Goal: Task Accomplishment & Management: Use online tool/utility

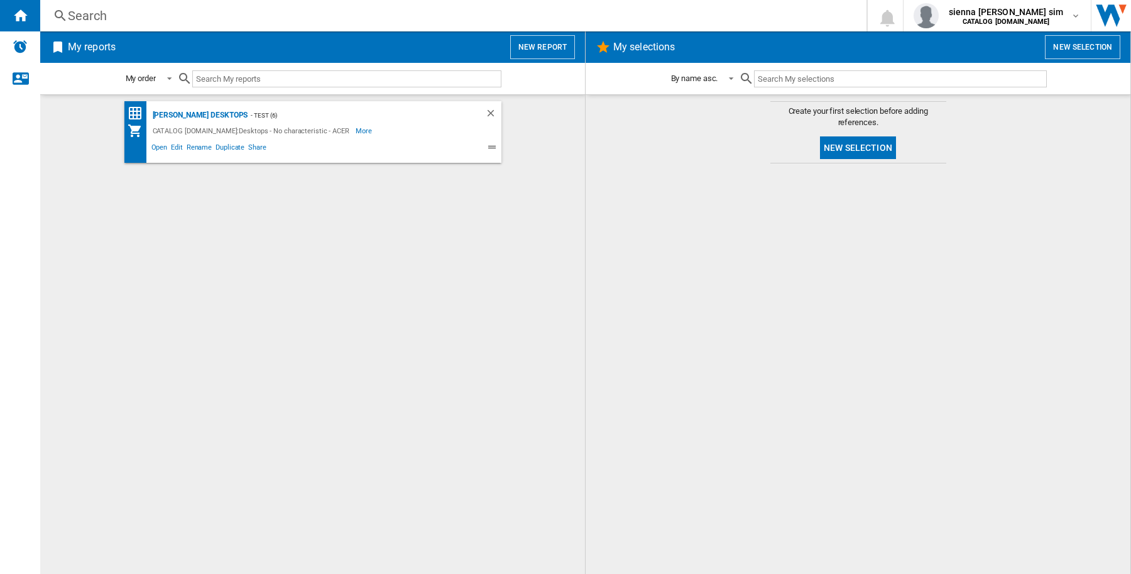
click at [1085, 44] on button "New selection" at bounding box center [1082, 47] width 75 height 24
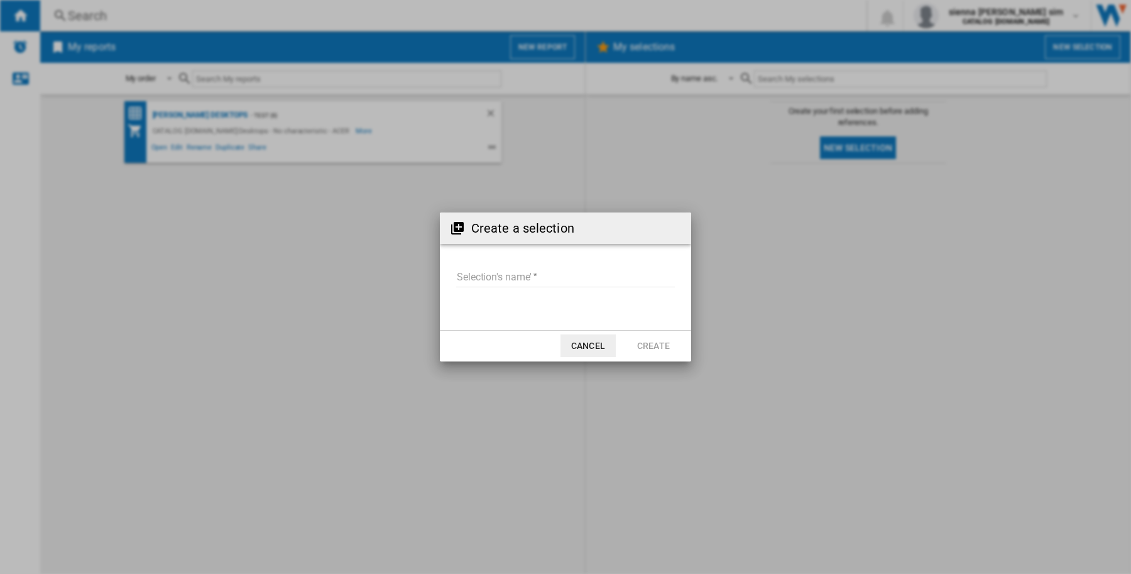
click at [564, 269] on input "Selection's name'" at bounding box center [565, 277] width 219 height 19
type input "***"
click at [654, 338] on button "Create" at bounding box center [653, 345] width 55 height 23
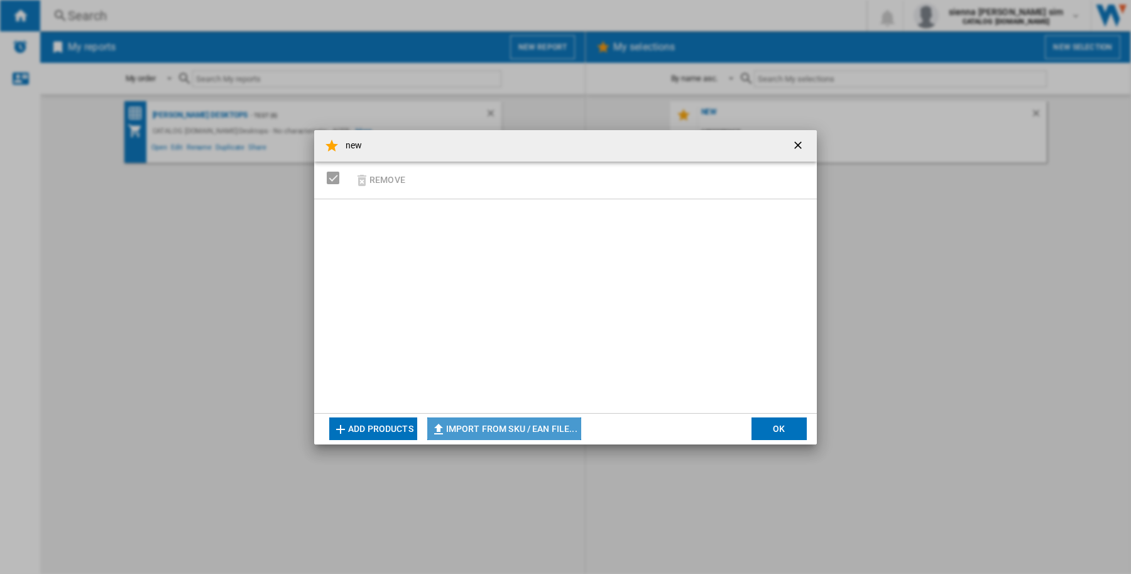
click at [511, 427] on button "Import from SKU / EAN file..." at bounding box center [504, 428] width 154 height 23
type input "**********"
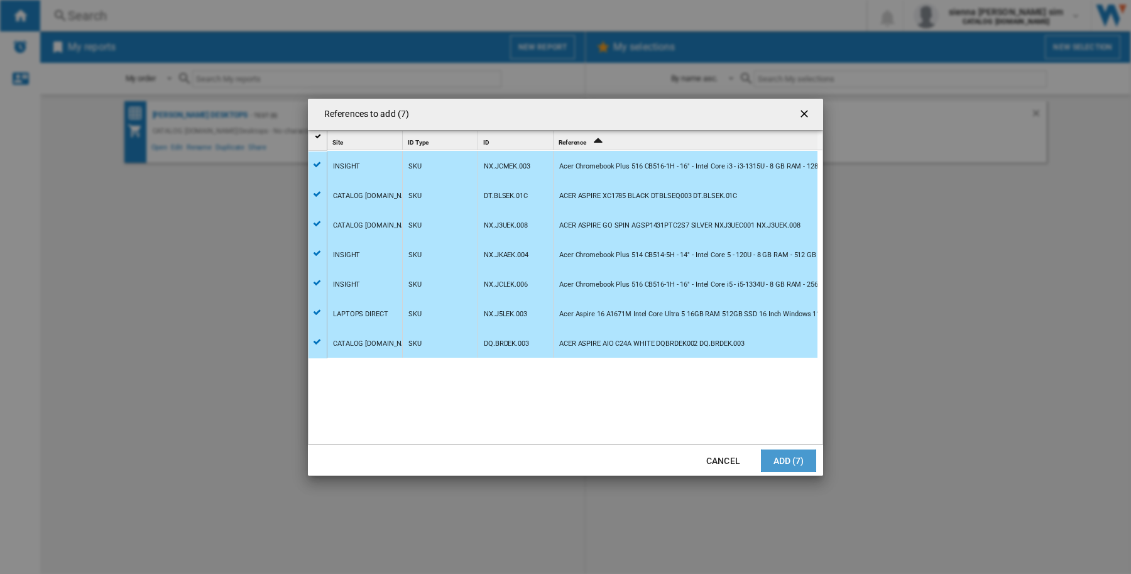
click at [794, 457] on button "Add (7)" at bounding box center [788, 460] width 55 height 23
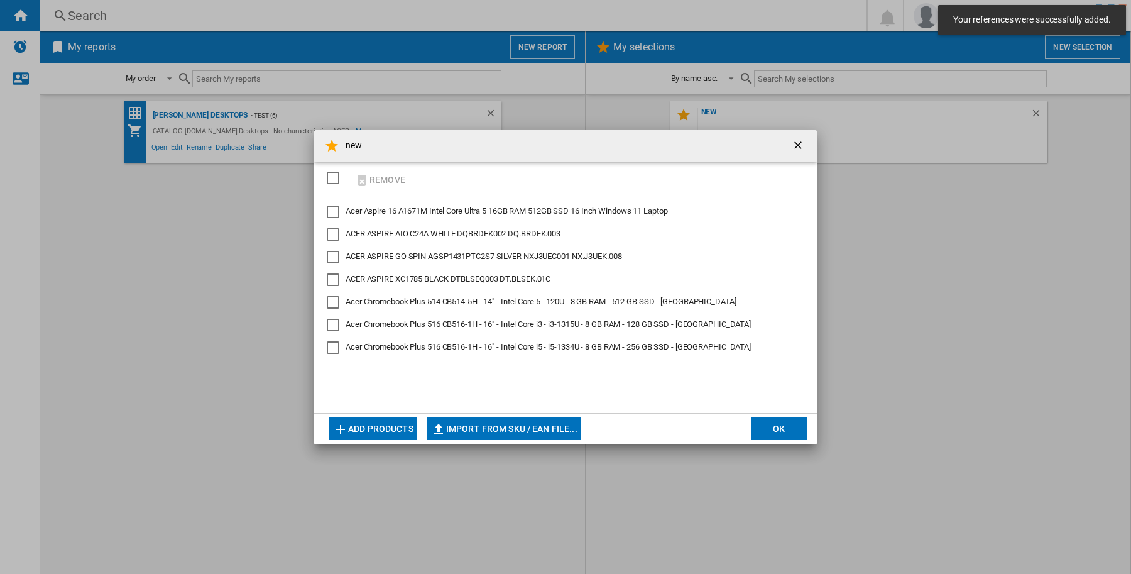
click at [790, 432] on button "OK" at bounding box center [779, 428] width 55 height 23
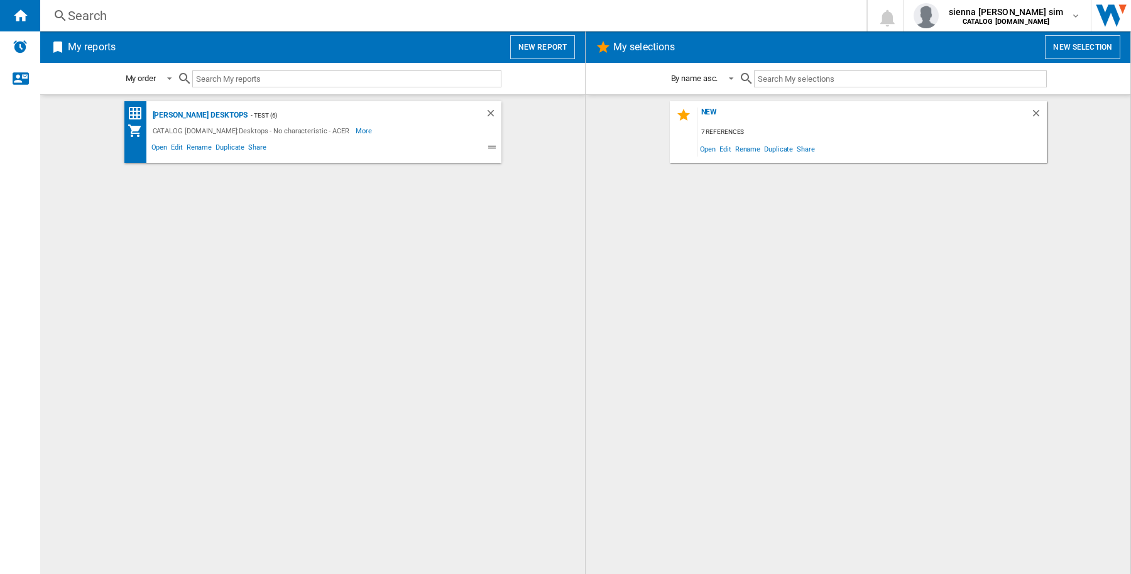
click at [729, 133] on div "7 references" at bounding box center [872, 132] width 349 height 16
click at [710, 110] on div "new" at bounding box center [864, 115] width 332 height 17
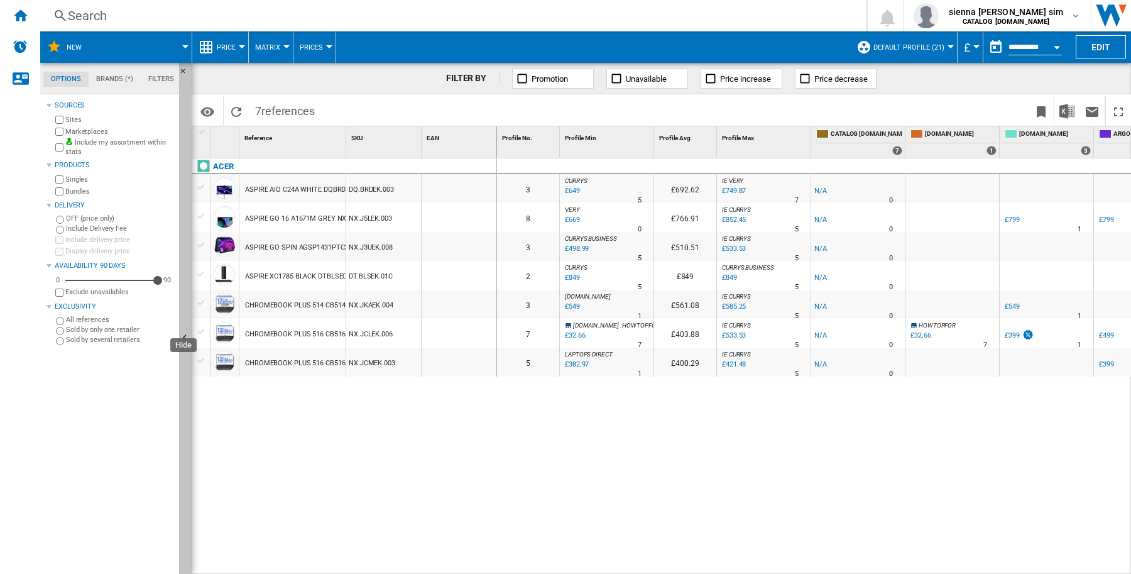
click at [190, 303] on button "Hide" at bounding box center [185, 338] width 13 height 551
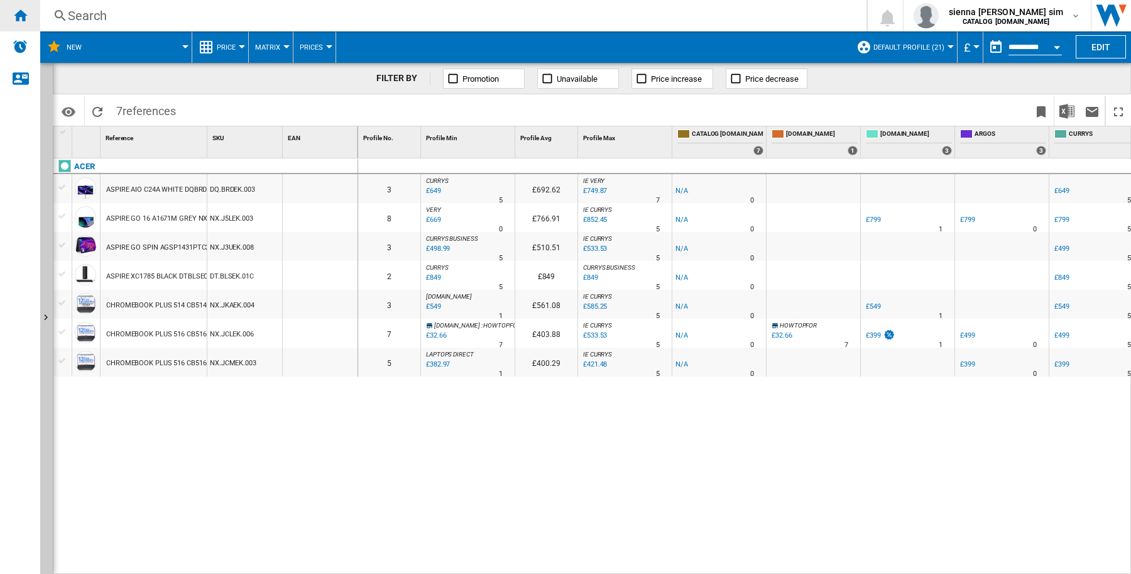
click at [26, 14] on ng-md-icon "Home" at bounding box center [20, 15] width 15 height 15
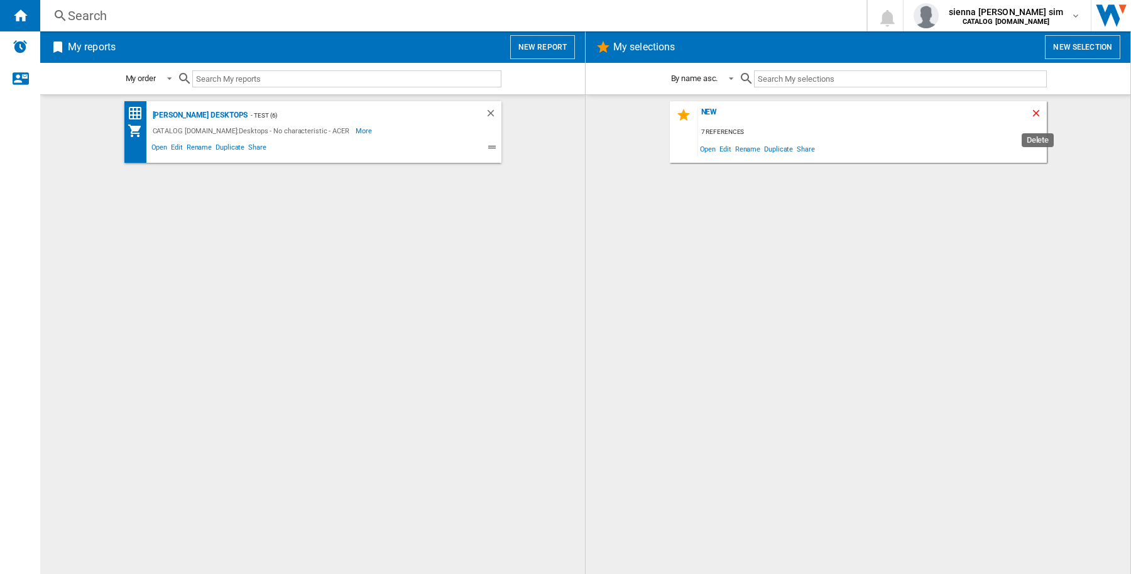
click at [1038, 109] on ng-md-icon "Delete" at bounding box center [1038, 114] width 15 height 15
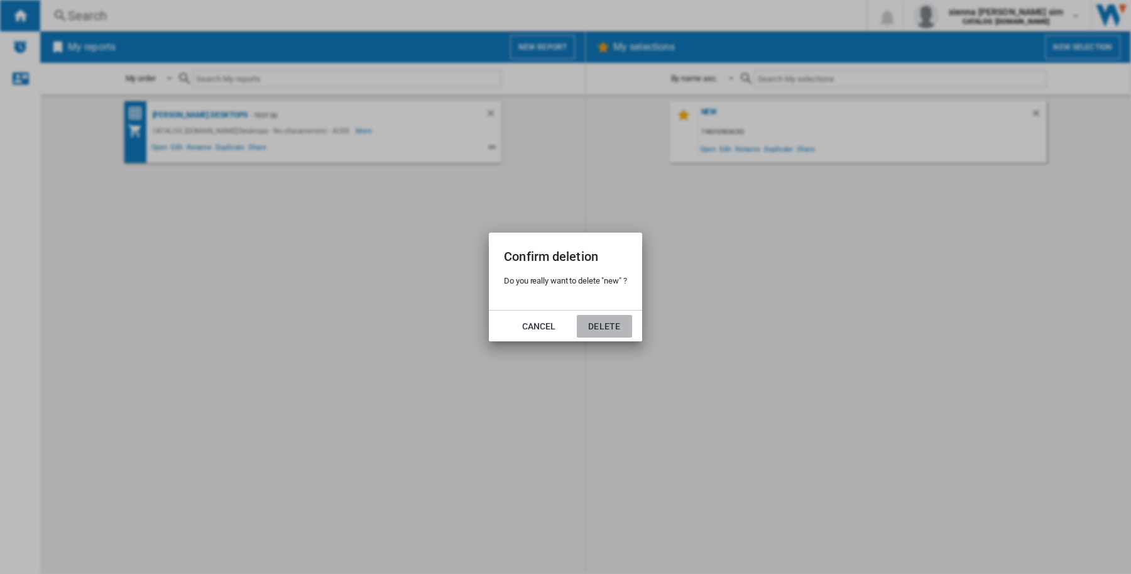
click at [605, 327] on button "Delete" at bounding box center [604, 326] width 55 height 23
